Goal: Information Seeking & Learning: Find specific page/section

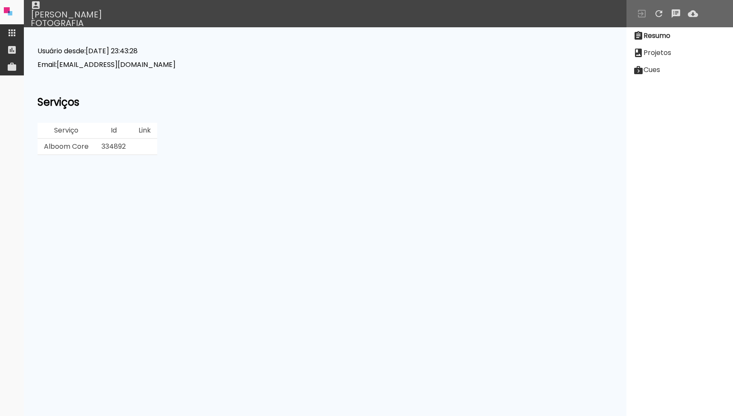
click at [15, 33] on iron-icon at bounding box center [12, 33] width 10 height 10
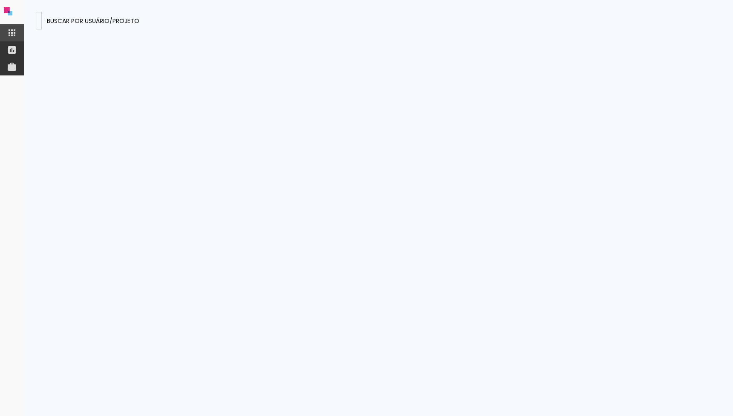
click at [39, 20] on input "pKb2JojuwGE9NHWRK" at bounding box center [39, 20] width 0 height 9
type input "[EMAIL_ADDRESS][DOMAIN_NAME]"
type paper-input "[EMAIL_ADDRESS][DOMAIN_NAME]"
paste input "iNtrikcAm3y4suNLE"
type input "iNtrikcAm3y4suNLE"
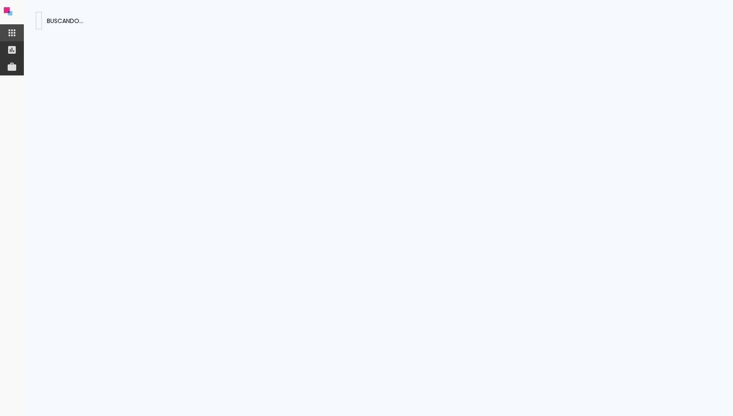
type paper-input "iNtrikcAm3y4suNLE"
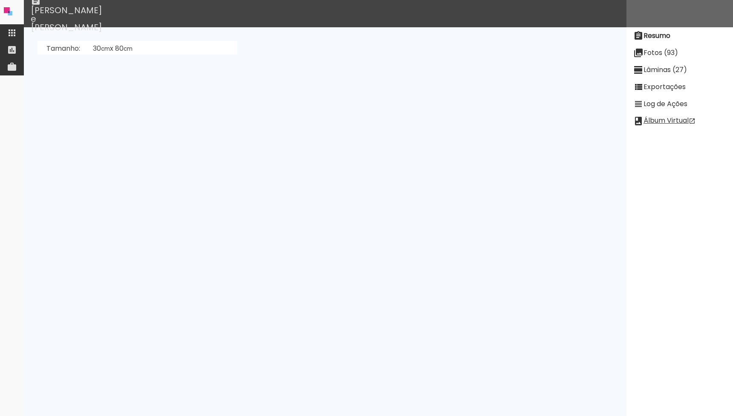
click at [0, 0] on slot "Lâminas (27)" at bounding box center [0, 0] width 0 height 0
click at [65, 40] on neon-animatable "[PERSON_NAME]" at bounding box center [325, 40] width 603 height 27
click at [76, 54] on paper-button "[PERSON_NAME]" at bounding box center [72, 49] width 64 height 16
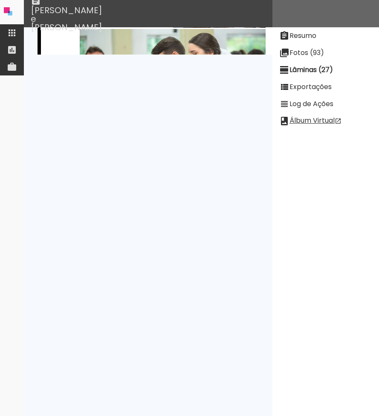
scroll to position [1668, 0]
click at [0, 0] on slot "Fotos (93)" at bounding box center [0, 0] width 0 height 0
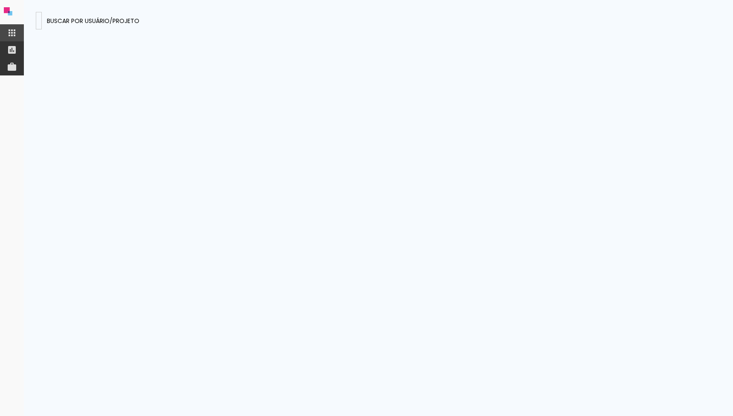
click at [42, 27] on paper-input-container at bounding box center [39, 20] width 6 height 17
click at [39, 20] on input at bounding box center [39, 20] width 0 height 9
paste paper-input "iNtrikcAm3y4suNLE"
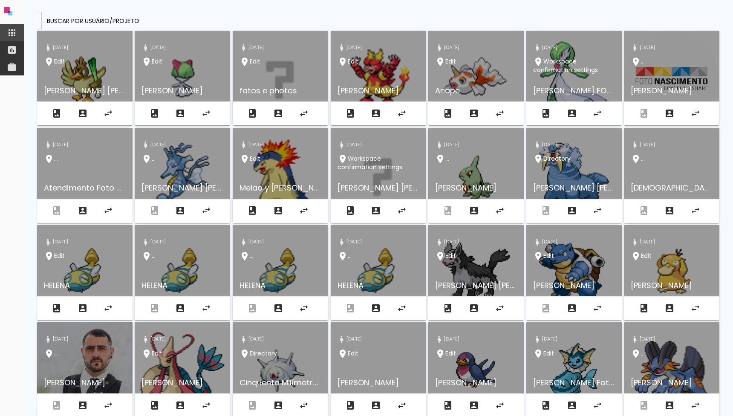
type input "iNtrikcAm3y4suNLE"
type paper-input "iNtrikcAm3y4suNLE"
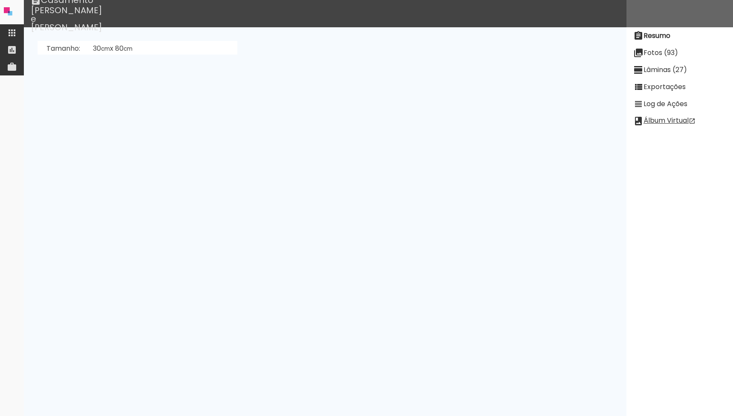
click at [187, 121] on link "Antonio Rodrigues (NSaKKx6MFimKDcBc7)" at bounding box center [162, 117] width 138 height 10
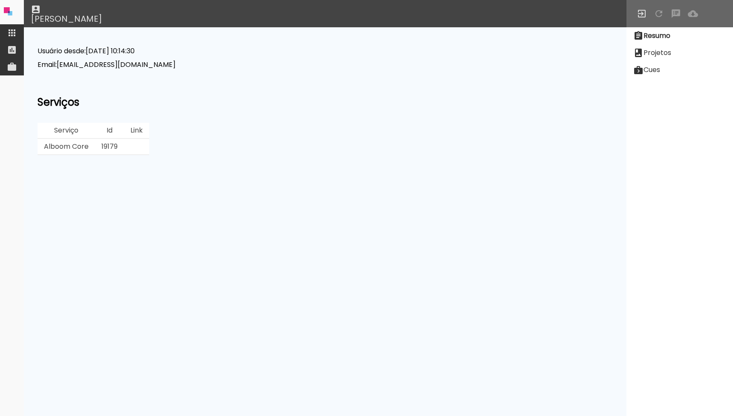
click at [109, 151] on td "19179" at bounding box center [109, 147] width 29 height 16
click at [109, 147] on td "19179" at bounding box center [109, 147] width 29 height 16
click at [108, 146] on td "19179" at bounding box center [109, 147] width 29 height 16
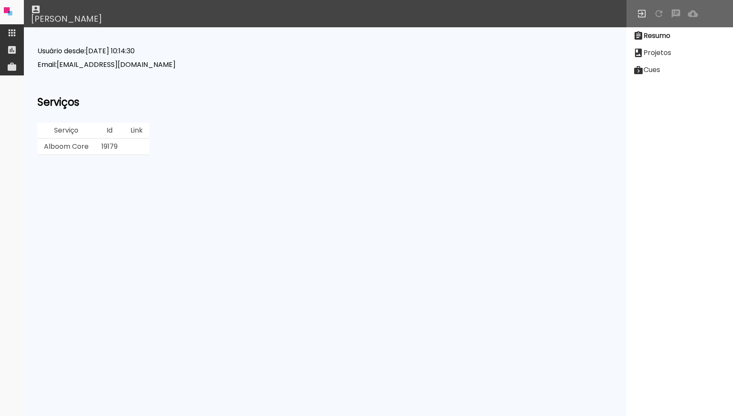
click at [108, 146] on td "19179" at bounding box center [109, 147] width 29 height 16
click at [0, 0] on slot "Projetos" at bounding box center [0, 0] width 0 height 0
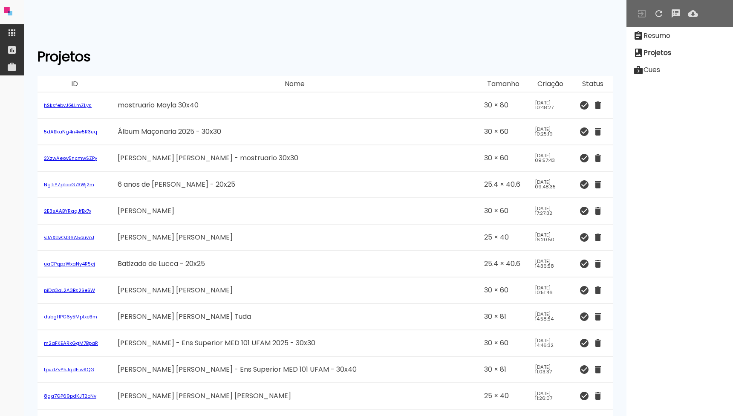
scroll to position [137622, 0]
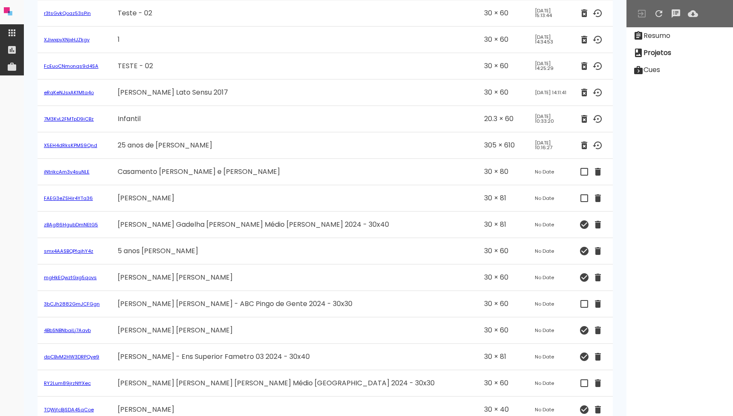
click at [75, 173] on link "iNtrikcAm3y4suNLE" at bounding box center [67, 171] width 46 height 7
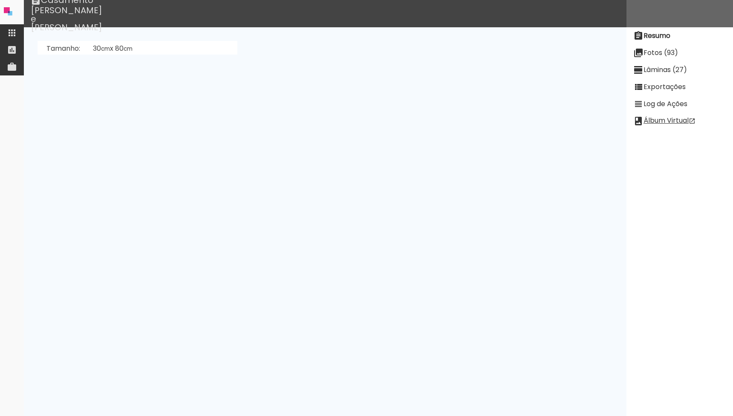
click at [333, 55] on neon-animatable "Tamanho: 30 cm x 80 cm Sangria: 0.5 mm , Margem: 0.2 mm Preset: ... Criado em: …" at bounding box center [325, 40] width 603 height 27
click at [661, 76] on paper-item "Lâminas (27)" at bounding box center [680, 69] width 107 height 17
click at [0, 0] on slot "[PERSON_NAME]" at bounding box center [0, 0] width 0 height 0
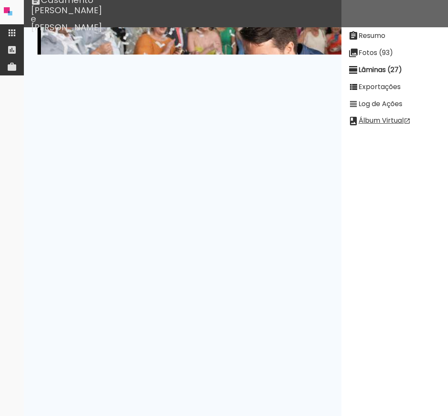
scroll to position [5618, 0]
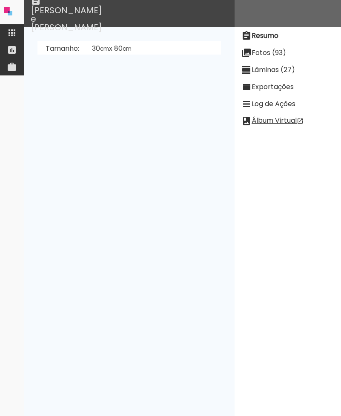
click at [180, 55] on neon-animatable "Tamanho: 30 cm x 80 cm Sangria: 0.5 mm , Margem: 0.2 mm Preset: ... [PERSON_NAM…" at bounding box center [129, 40] width 211 height 27
click at [71, 9] on div "[PERSON_NAME] e [PERSON_NAME]" at bounding box center [194, 13] width 341 height 27
click at [6, 29] on paper-item at bounding box center [12, 32] width 24 height 17
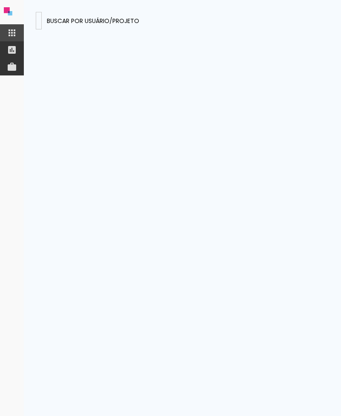
click at [39, 23] on input at bounding box center [39, 20] width 0 height 9
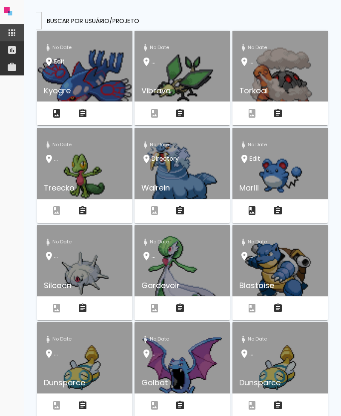
type input "NMYL7DeQsAetf7SwK"
type paper-input "NMYL7DeQsAetf7SwK"
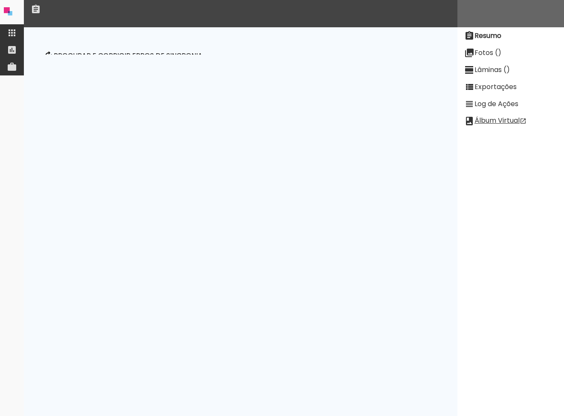
click at [341, 209] on html "link( href="../../bower_components/polymer/polymer.html" rel="import" ) picture…" at bounding box center [282, 208] width 564 height 416
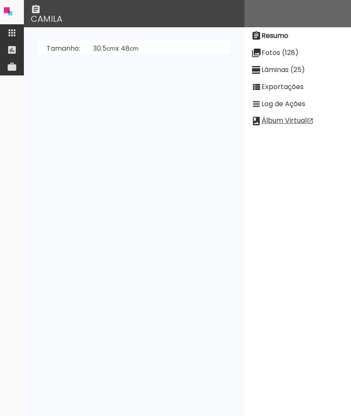
click at [21, 29] on paper-item at bounding box center [12, 32] width 24 height 17
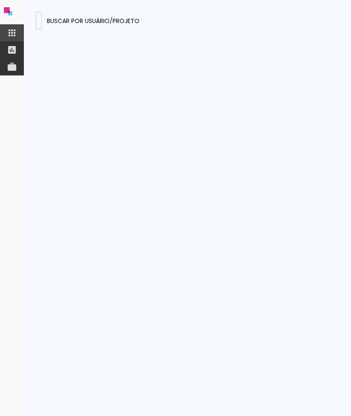
click at [39, 21] on input at bounding box center [39, 20] width 0 height 9
type input "GmvALSRYGSB6w38ao"
type paper-input "GmvALSRYGSB6w38ao"
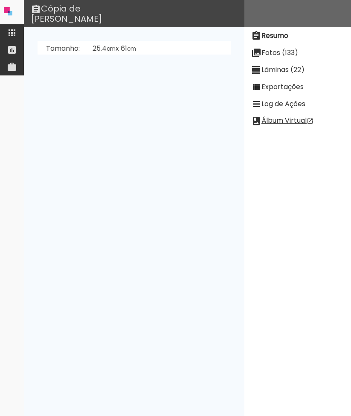
click at [299, 52] on paper-item "Fotos (133)" at bounding box center [297, 52] width 107 height 17
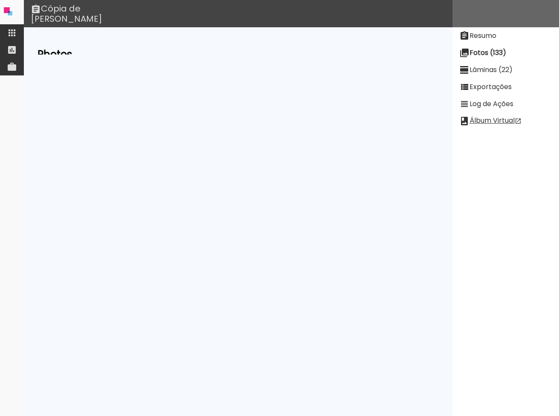
scroll to position [278, 0]
click at [350, 74] on input "todas ()" at bounding box center [333, 77] width 135 height 11
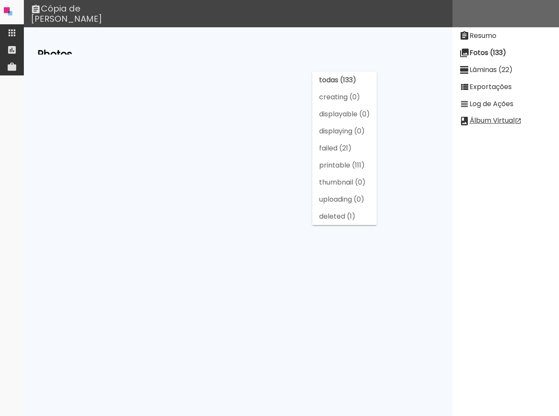
click at [0, 0] on slot "displayable (0)" at bounding box center [0, 0] width 0 height 0
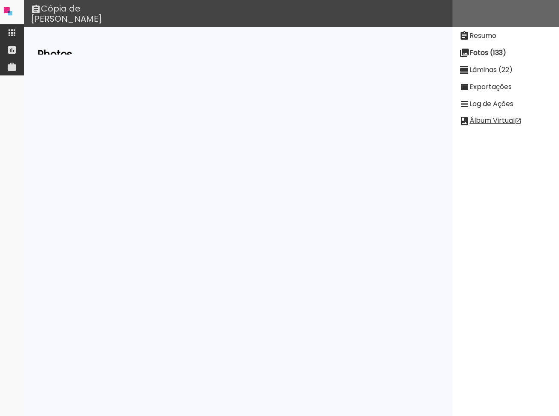
click at [340, 75] on input "displayable (0)" at bounding box center [333, 77] width 135 height 11
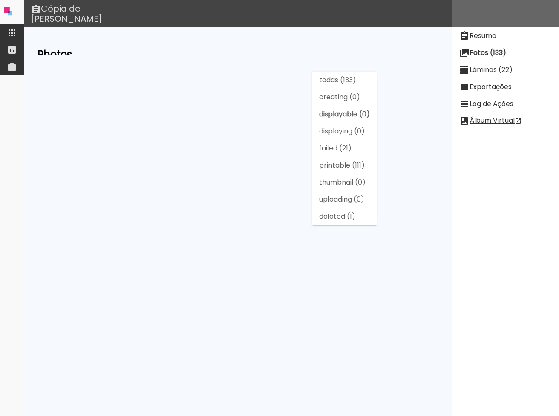
click at [338, 89] on paper-item "creating (0)" at bounding box center [344, 97] width 64 height 17
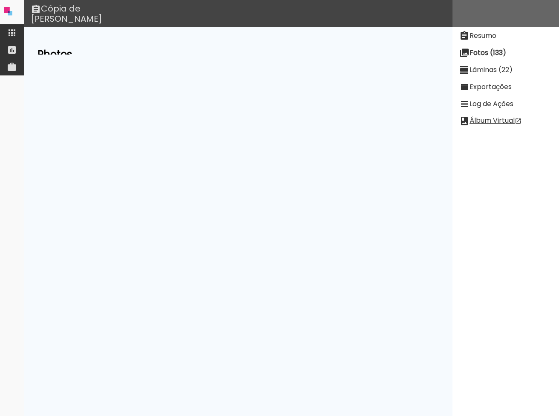
click at [335, 84] on paper-input-container "creating (0)" at bounding box center [336, 77] width 147 height 19
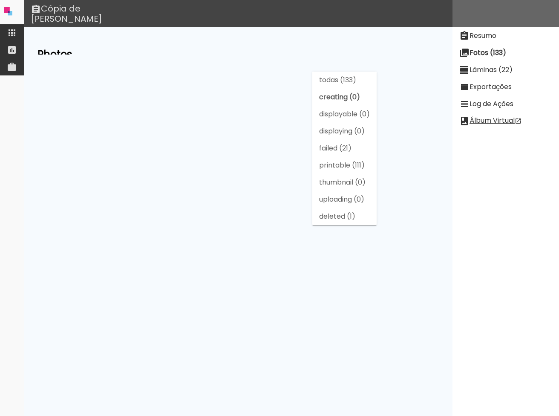
click at [0, 0] on slot "todas (133)" at bounding box center [0, 0] width 0 height 0
type input "todas (133)"
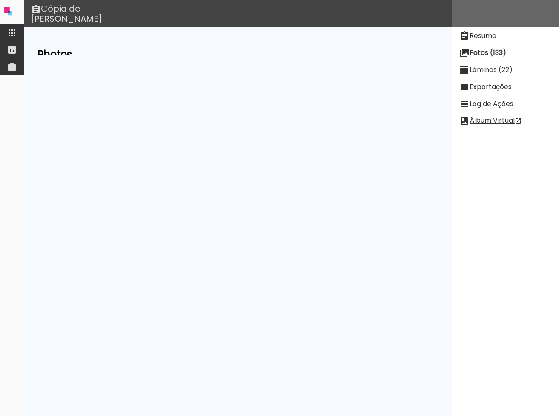
scroll to position [82, 0]
drag, startPoint x: 15, startPoint y: 30, endPoint x: 63, endPoint y: 32, distance: 48.2
click at [14, 30] on iron-icon at bounding box center [12, 33] width 10 height 10
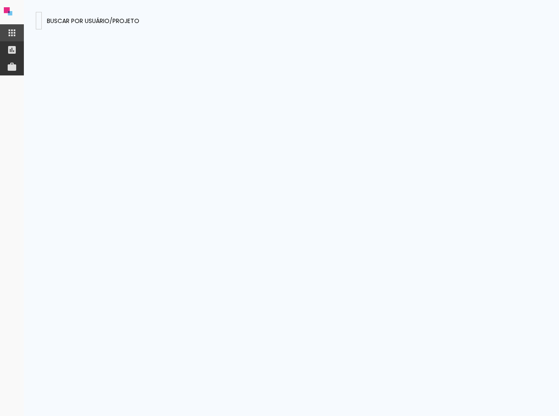
click at [39, 22] on input "GmvALSRYGSB6w38ao" at bounding box center [39, 20] width 0 height 9
type input "ibuLYLBgtCkT23RAp"
type paper-input "ibuLYLBgtCkT23RAp"
click at [192, 37] on presences-panel at bounding box center [291, 208] width 535 height 416
click at [42, 27] on paper-input-container "ibuLYLBgtCkT23RAp" at bounding box center [39, 20] width 6 height 17
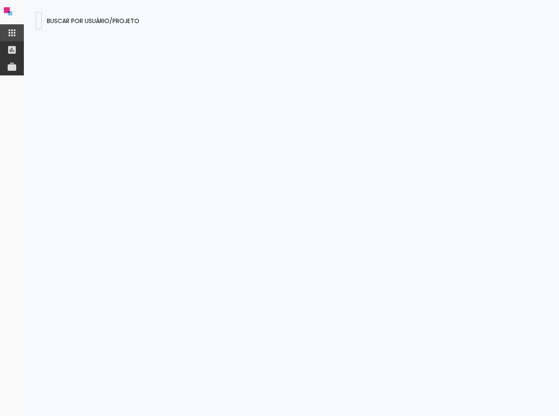
click at [39, 25] on div at bounding box center [39, 25] width 0 height 1
click at [39, 20] on input "ibuLYLBgtCkT23RAp" at bounding box center [39, 20] width 0 height 9
paste input "studioheldabastos1@gmail.com"
type input "studioheldabastos1@gmail.com"
type paper-input "studioheldabastos1@gmail.com"
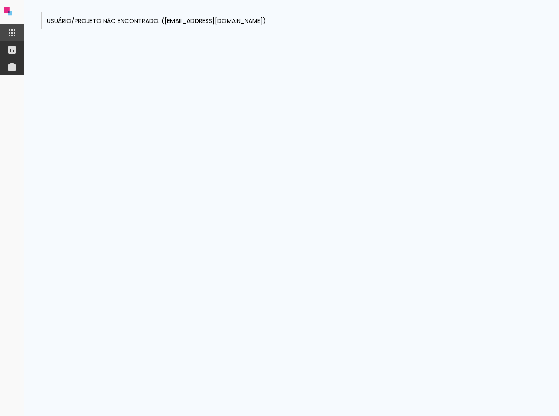
click at [11, 35] on iron-icon at bounding box center [12, 33] width 10 height 10
click at [39, 21] on input "studioheldabastos1@gmail.com" at bounding box center [39, 20] width 0 height 9
paste input "NEpy8Wv8MvdNzS7Dw"
type input "NEpy8Wv8MvdNzS7Dw"
type paper-input "NEpy8Wv8MvdNzS7Dw"
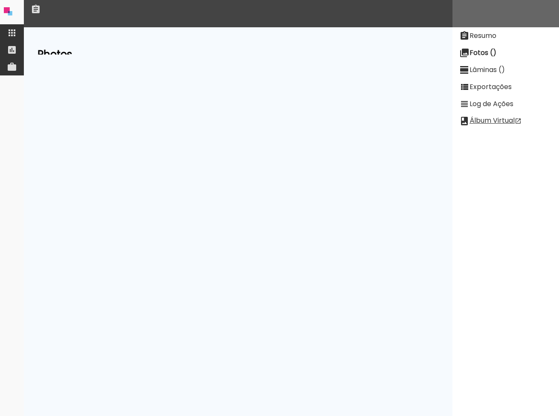
click at [0, 0] on slot "Resumo" at bounding box center [0, 0] width 0 height 0
click at [0, 0] on slot "Log de Ações" at bounding box center [0, 0] width 0 height 0
click at [350, 93] on paper-item "Exportações" at bounding box center [506, 86] width 107 height 17
click at [350, 45] on paper-item "Fotos ()" at bounding box center [506, 52] width 107 height 17
click at [350, 59] on paper-item "Fotos ()" at bounding box center [506, 52] width 107 height 17
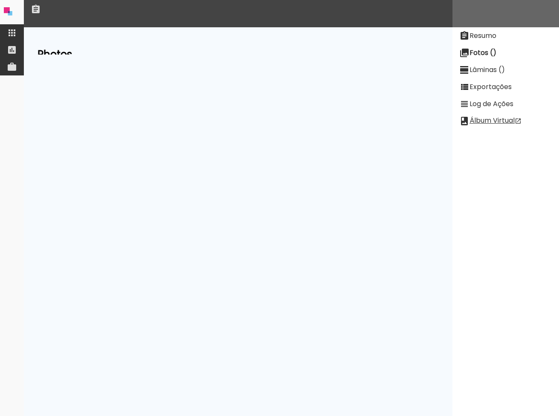
click at [350, 46] on paper-item "Fotos ()" at bounding box center [506, 52] width 107 height 17
click at [350, 41] on paper-item "Resumo" at bounding box center [506, 35] width 107 height 17
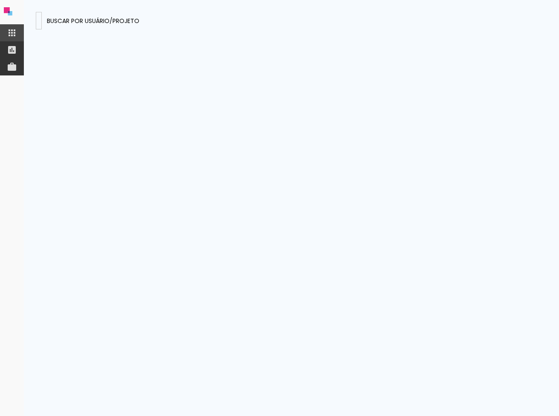
click at [39, 23] on input "NEpy8Wv8MvdNzS7Dw" at bounding box center [39, 20] width 0 height 9
paste input "r9dwdvgoap8Ag7pR"
type input "Nr9dwdvgoap8Ag7pR"
type paper-input "Nr9dwdvgoap8Ag7pR"
click at [130, 31] on presences-panel at bounding box center [291, 208] width 535 height 416
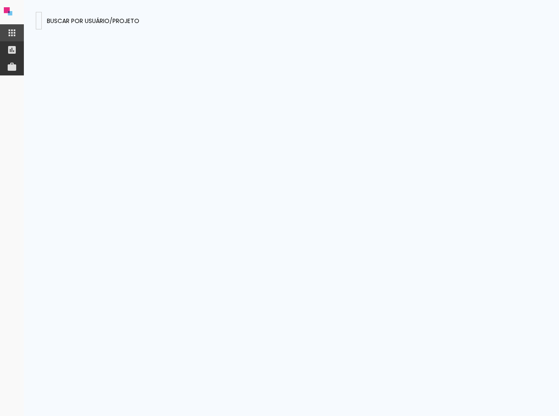
click at [39, 23] on input at bounding box center [39, 20] width 0 height 9
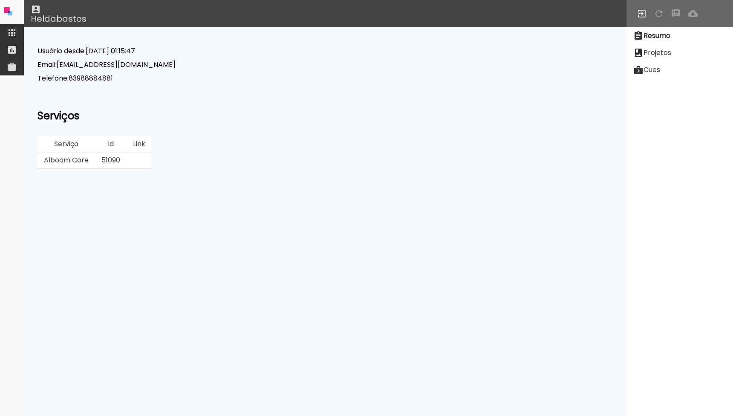
click at [0, 0] on slot "Projetos" at bounding box center [0, 0] width 0 height 0
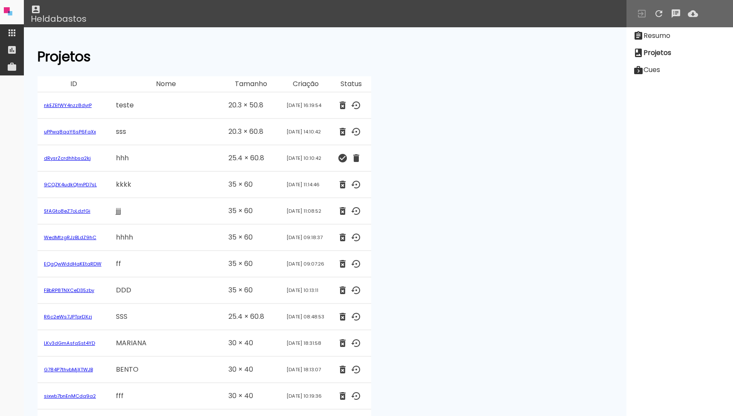
click at [0, 0] on slot "Resumo" at bounding box center [0, 0] width 0 height 0
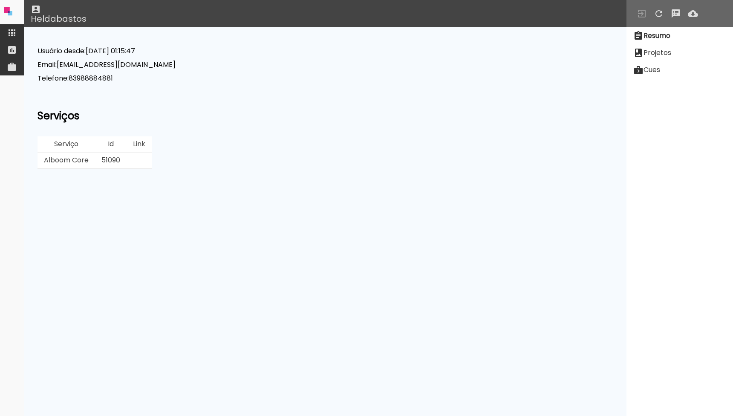
click at [78, 66] on dd "heldabastos@hotmail.com" at bounding box center [116, 65] width 119 height 10
click at [119, 66] on dd "heldabastos@hotmail.com" at bounding box center [116, 65] width 119 height 10
click at [75, 64] on dd "heldabastos@hotmail.com" at bounding box center [116, 65] width 119 height 10
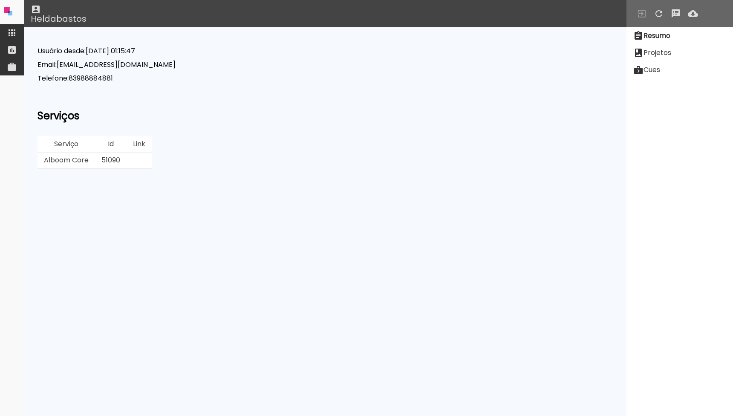
click at [75, 64] on dd "heldabastos@hotmail.com" at bounding box center [116, 65] width 119 height 10
click at [135, 64] on dd "heldabastos@hotmail.com" at bounding box center [116, 65] width 119 height 10
click at [0, 0] on slot "Projetos" at bounding box center [0, 0] width 0 height 0
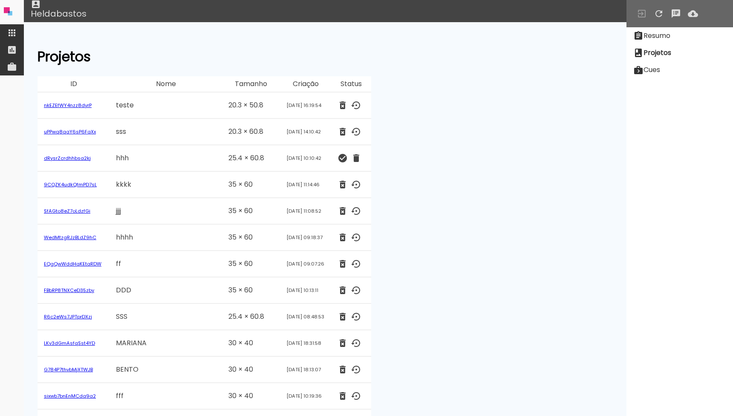
scroll to position [6, 0]
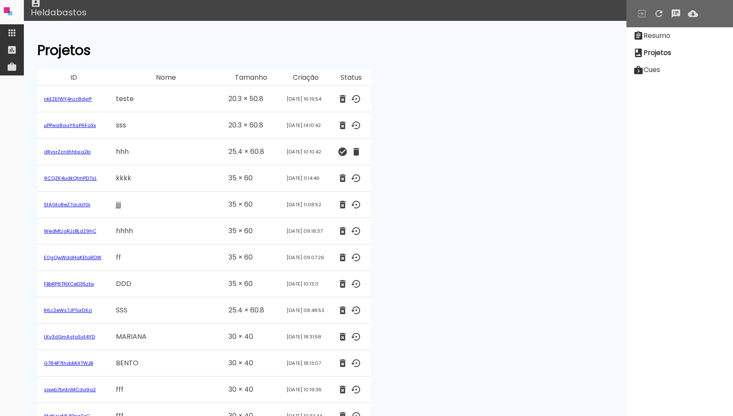
click at [676, 28] on paper-item "Resumo" at bounding box center [680, 35] width 107 height 17
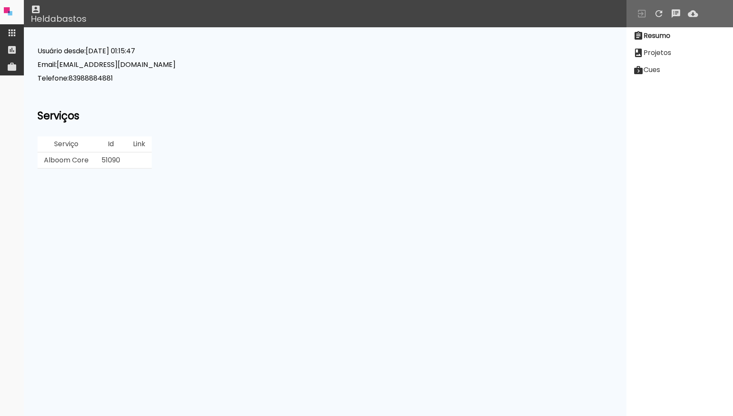
scroll to position [0, 0]
